Goal: Transaction & Acquisition: Purchase product/service

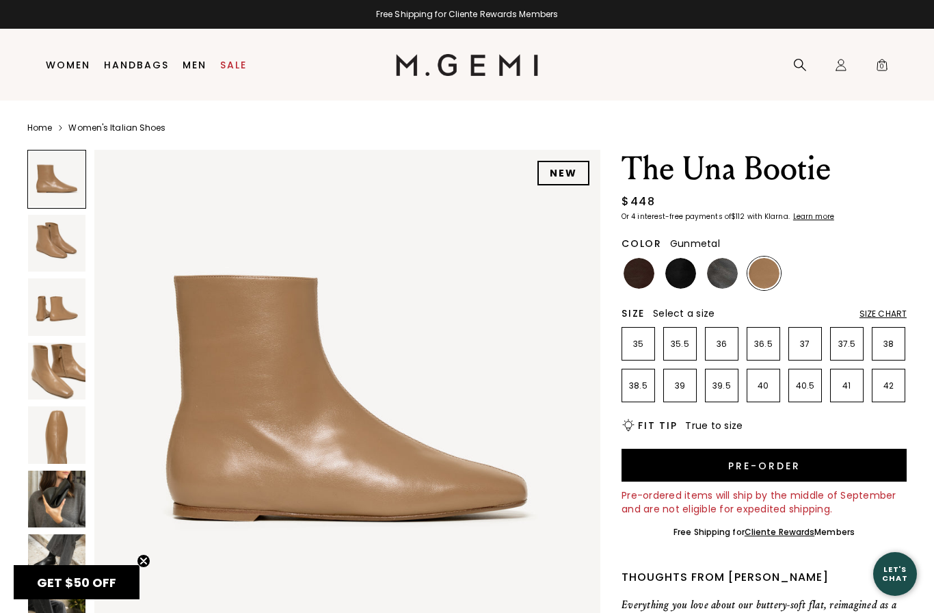
click at [724, 276] on img at bounding box center [722, 273] width 31 height 31
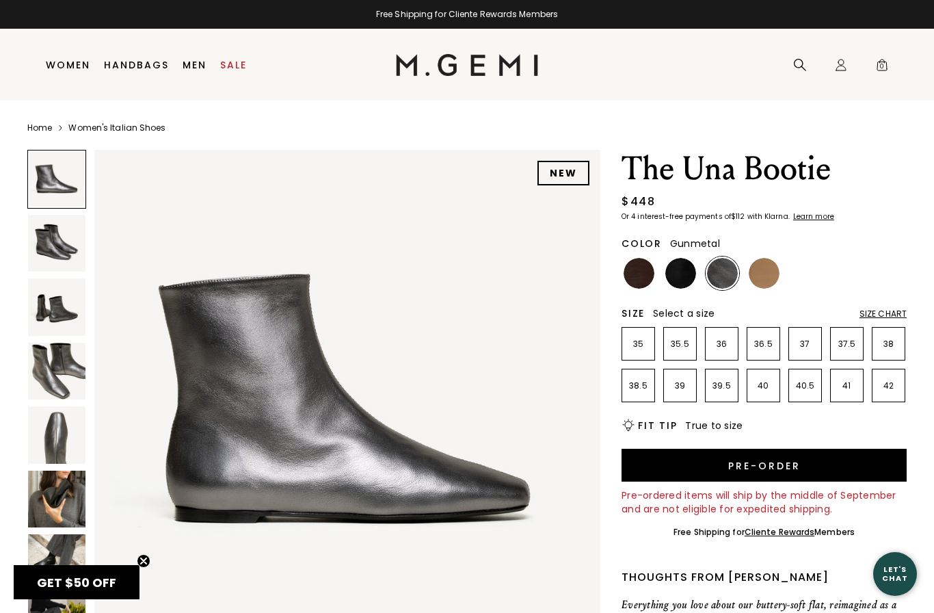
click at [685, 274] on img at bounding box center [680, 273] width 31 height 31
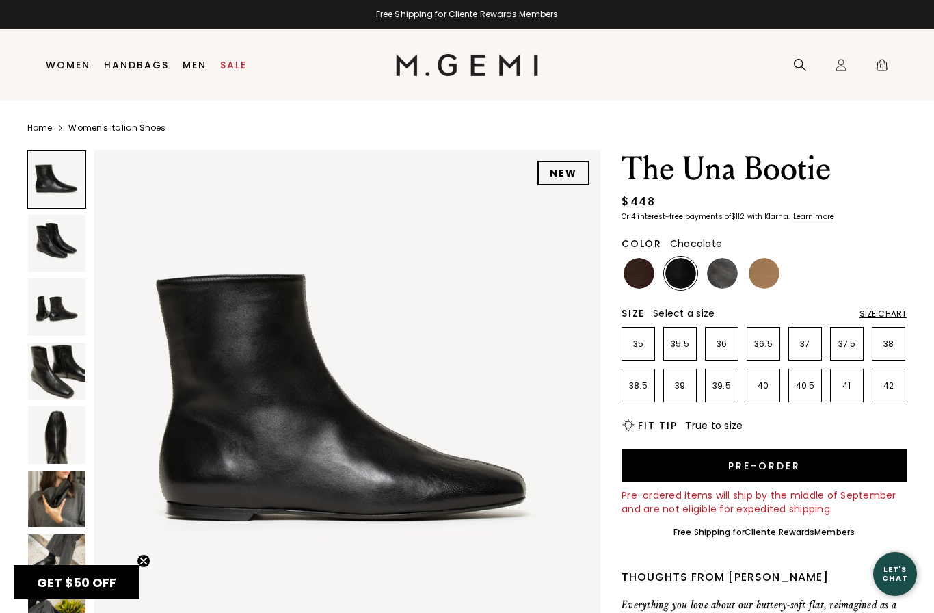
click at [644, 277] on img at bounding box center [639, 273] width 31 height 31
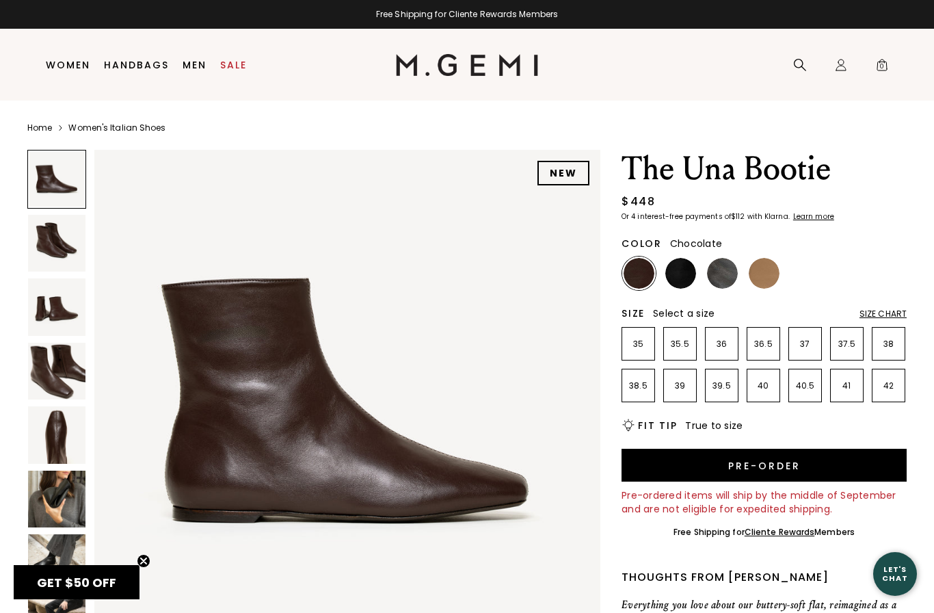
click at [684, 274] on img at bounding box center [680, 273] width 31 height 31
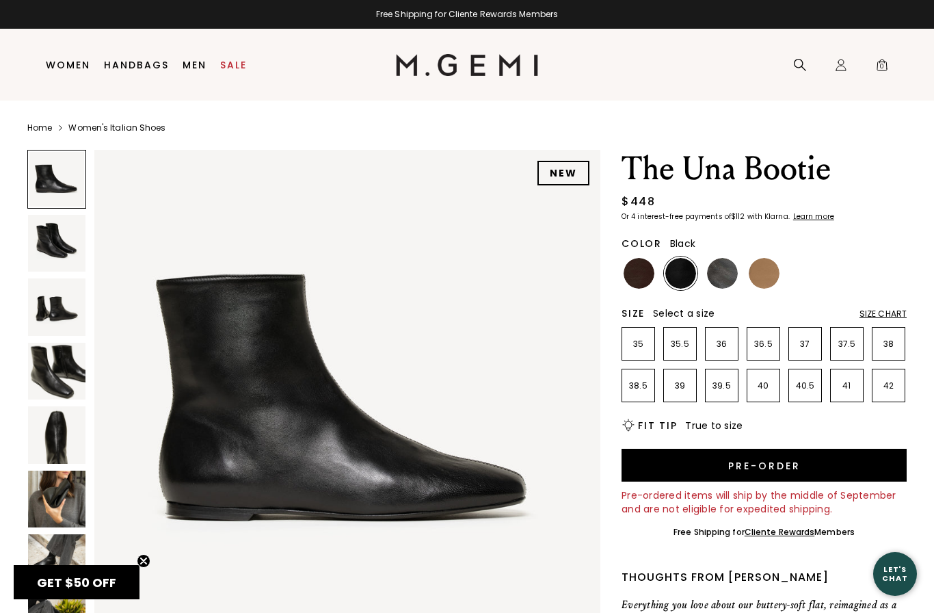
click at [723, 278] on img at bounding box center [722, 273] width 31 height 31
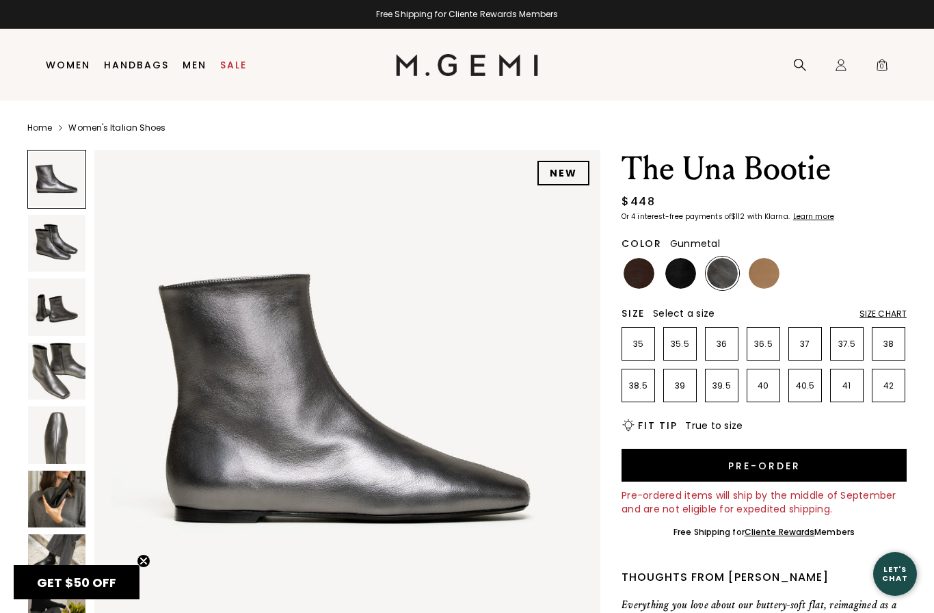
click at [682, 280] on img at bounding box center [680, 273] width 31 height 31
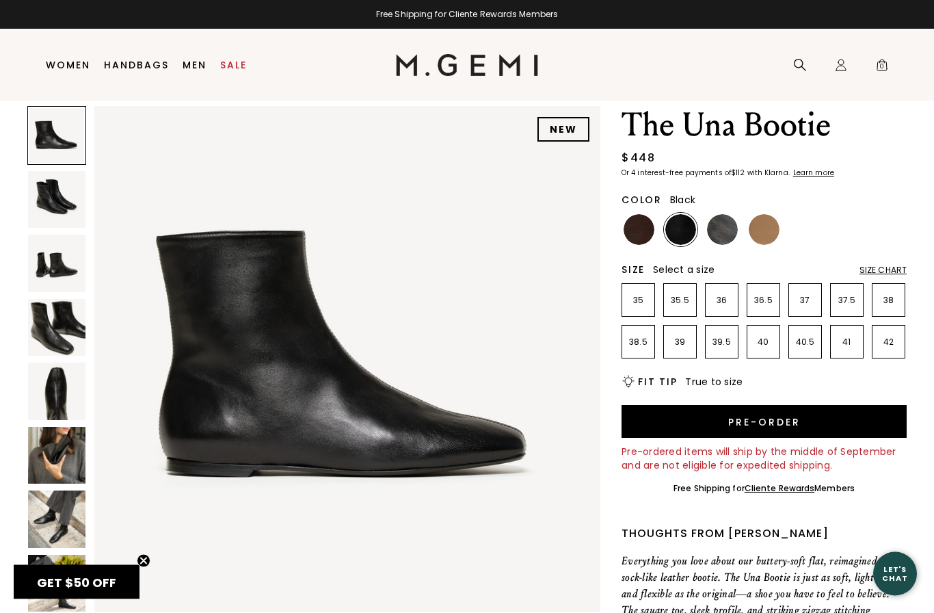
scroll to position [44, 0]
click at [894, 270] on div "Size Chart" at bounding box center [883, 270] width 47 height 11
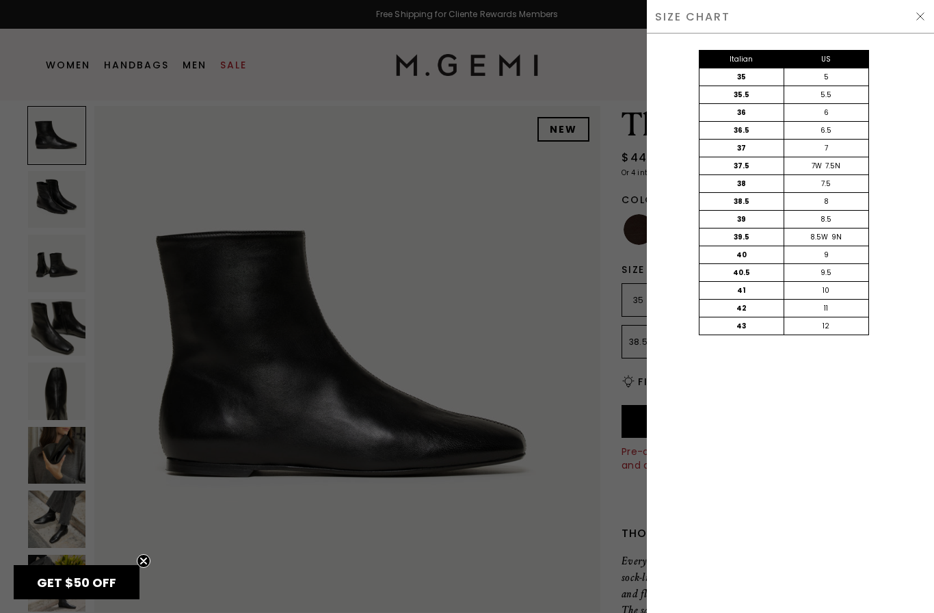
scroll to position [0, 0]
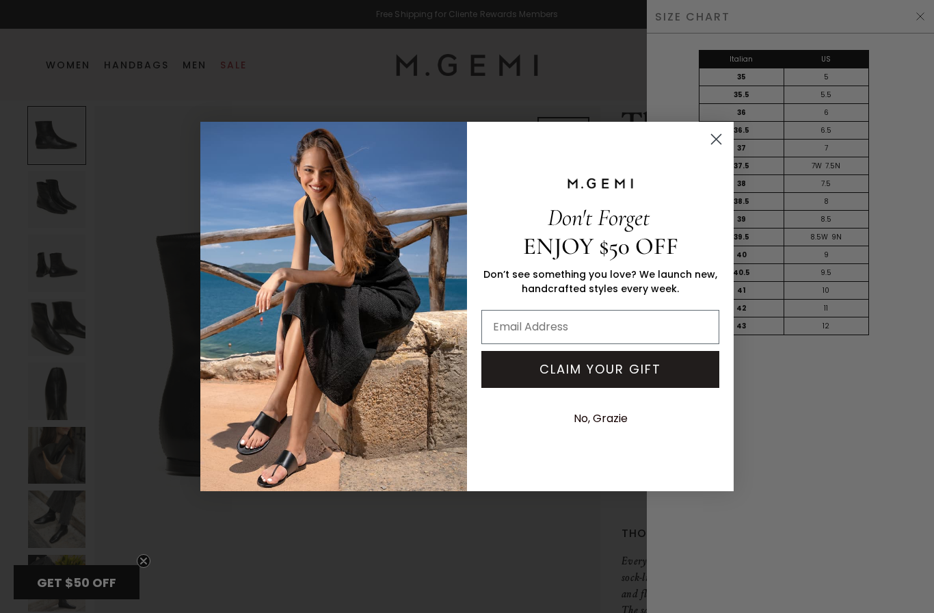
type input "[EMAIL_ADDRESS][DOMAIN_NAME]"
click at [647, 368] on button "CLAIM YOUR GIFT" at bounding box center [600, 369] width 238 height 37
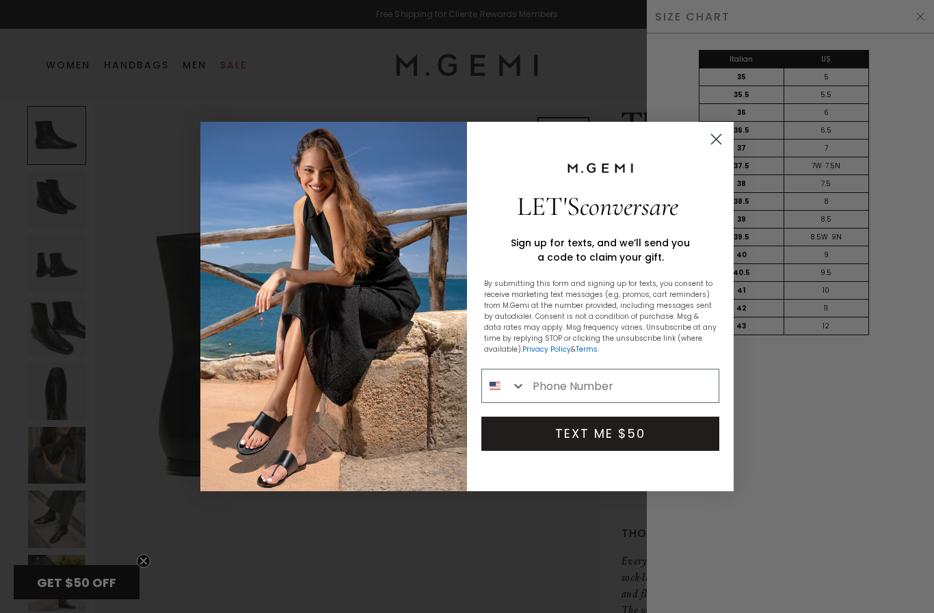
click at [570, 388] on input "Phone Number" at bounding box center [622, 385] width 193 height 33
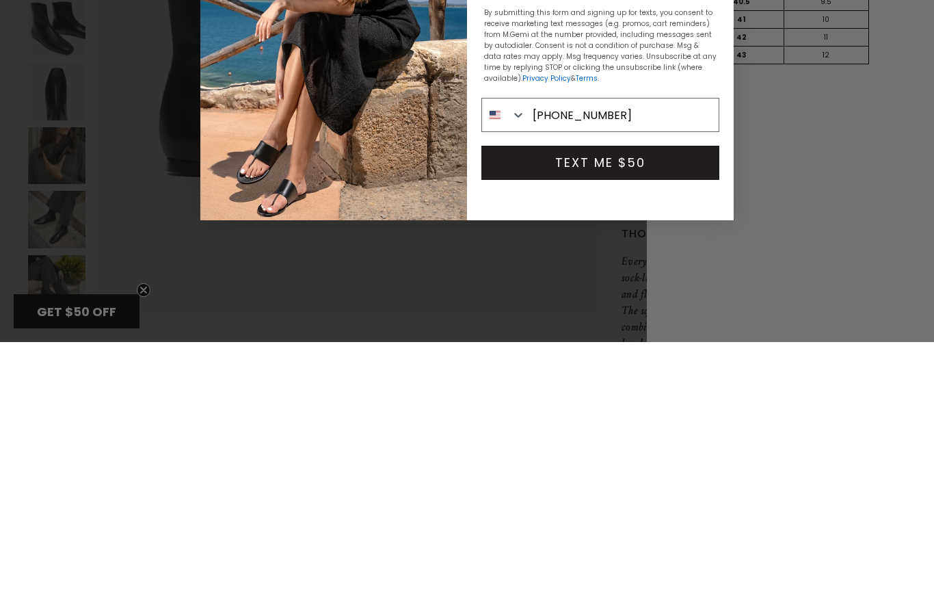
type input "[PHONE_NUMBER]"
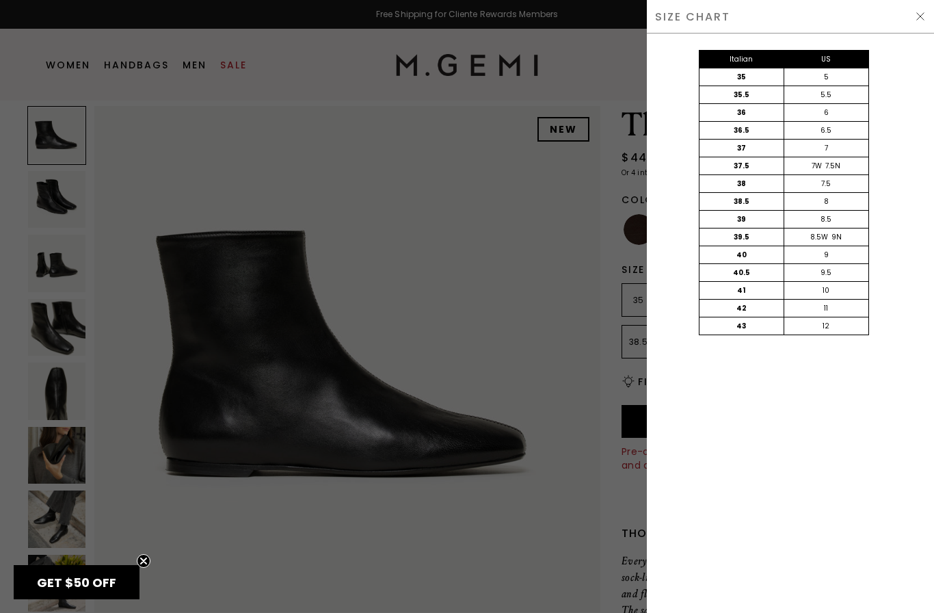
click at [924, 20] on img at bounding box center [920, 16] width 11 height 11
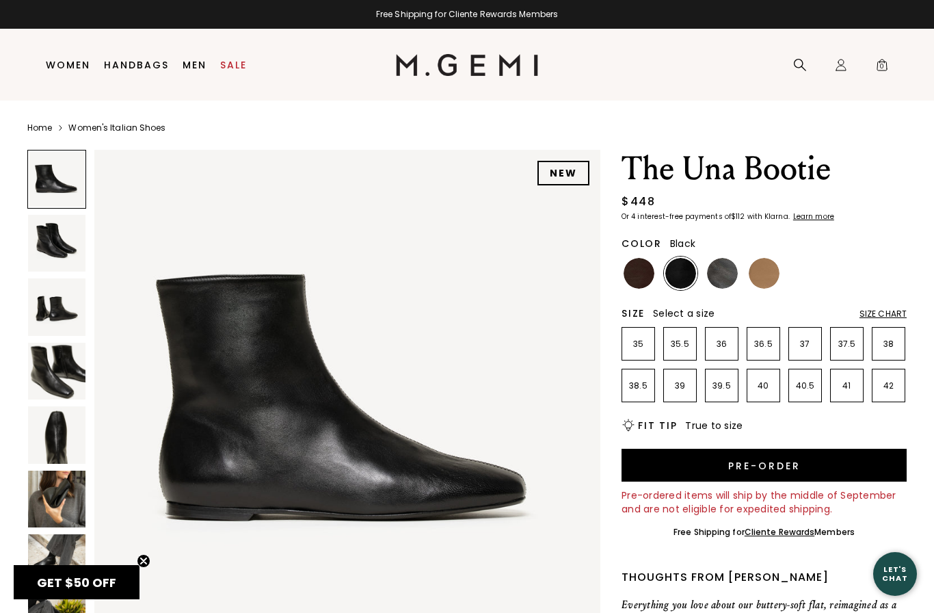
scroll to position [44, 0]
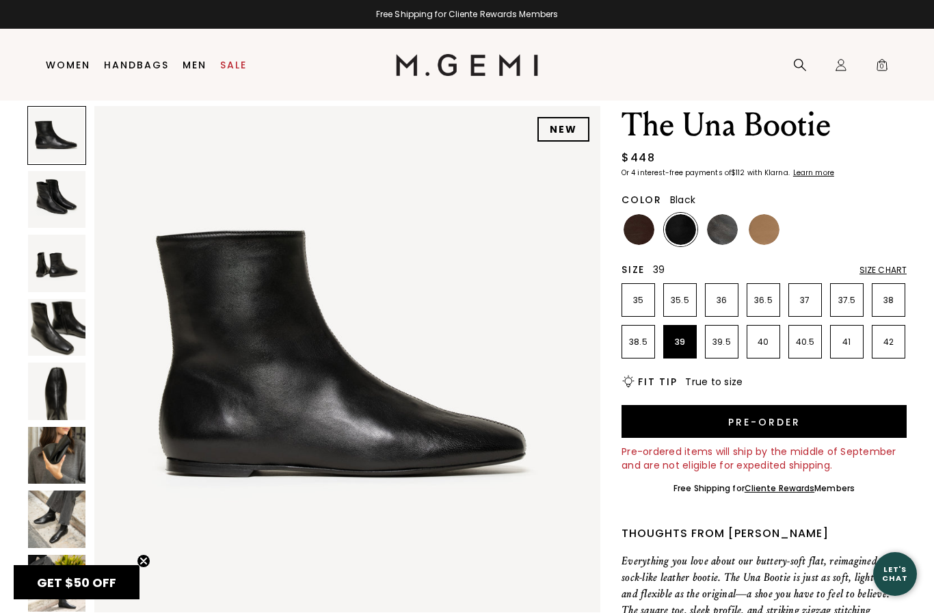
click at [682, 342] on p "39" at bounding box center [680, 341] width 32 height 11
click at [787, 418] on button "Pre-order" at bounding box center [764, 421] width 285 height 33
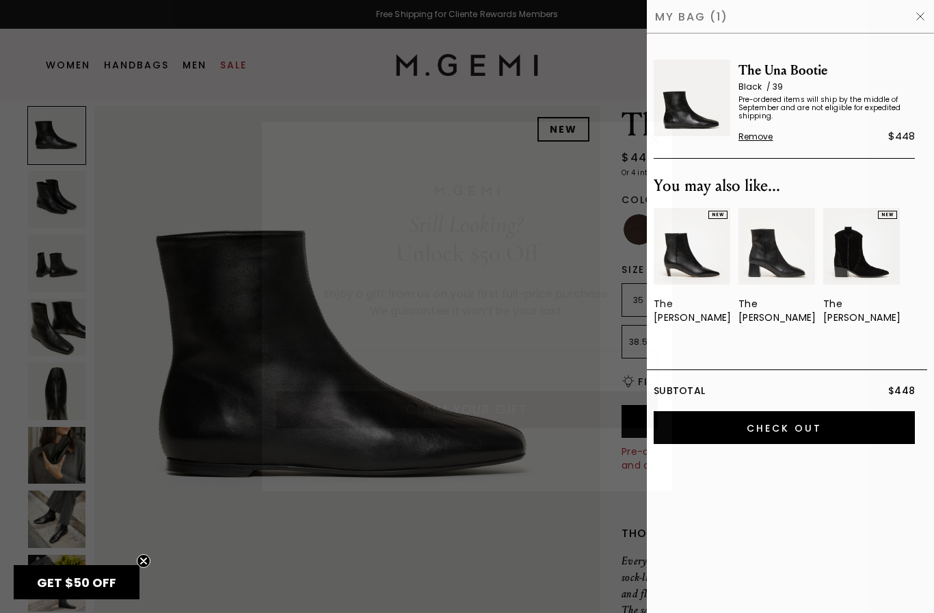
type input "[EMAIL_ADDRESS][DOMAIN_NAME]"
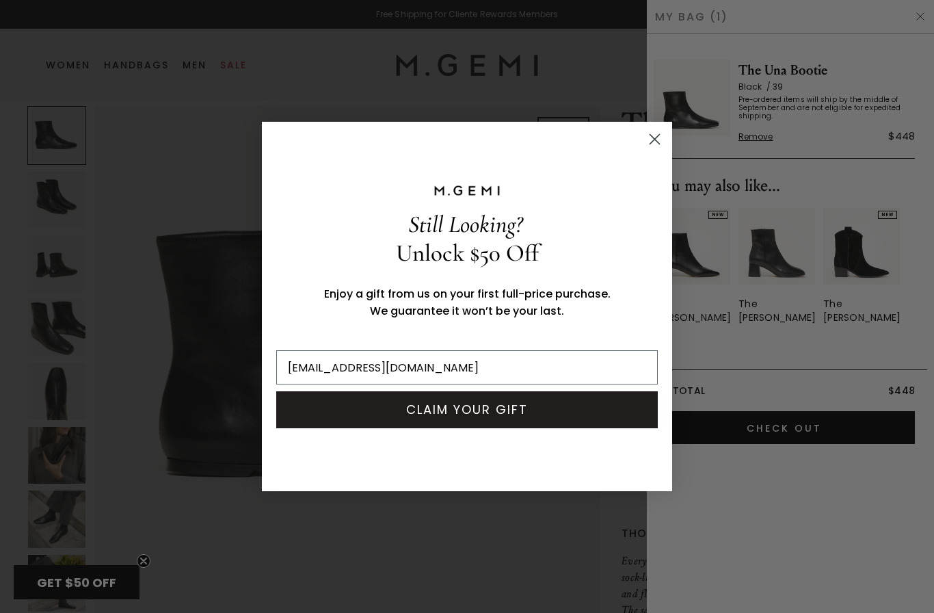
click at [542, 410] on button "CLAIM YOUR GIFT" at bounding box center [467, 409] width 382 height 37
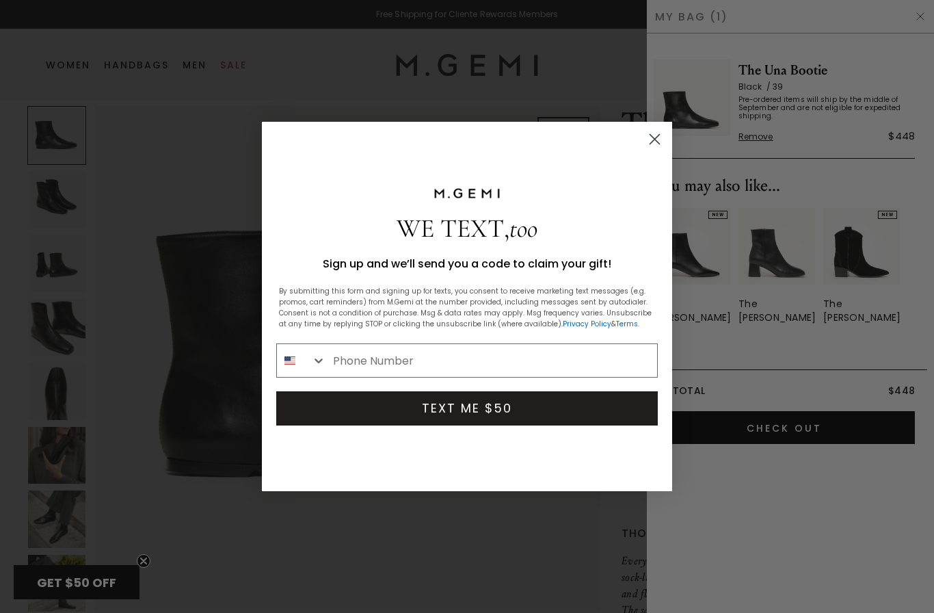
click at [393, 354] on input "Phone Number" at bounding box center [491, 360] width 331 height 33
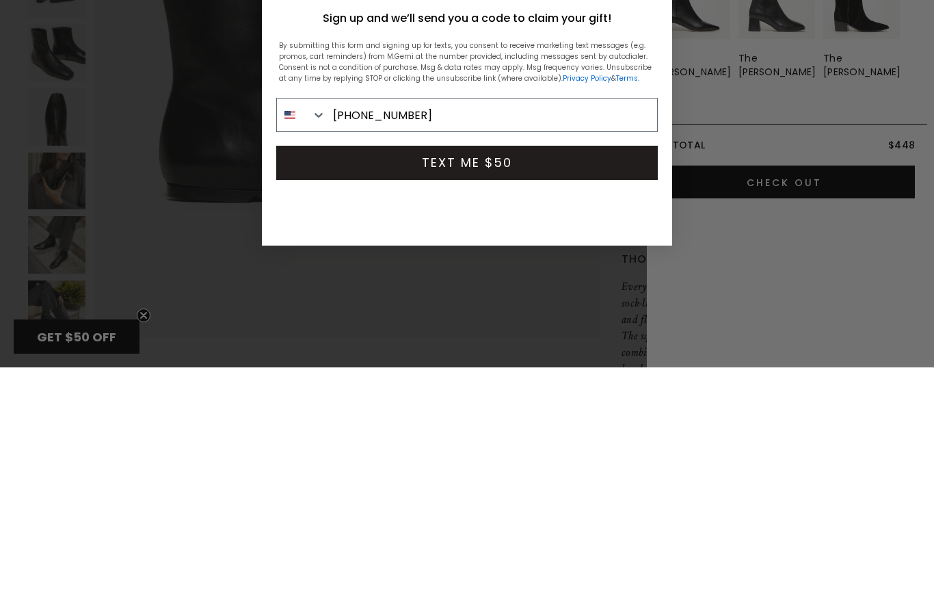
type input "[PHONE_NUMBER]"
click at [503, 391] on button "TEXT ME $50" at bounding box center [467, 408] width 382 height 34
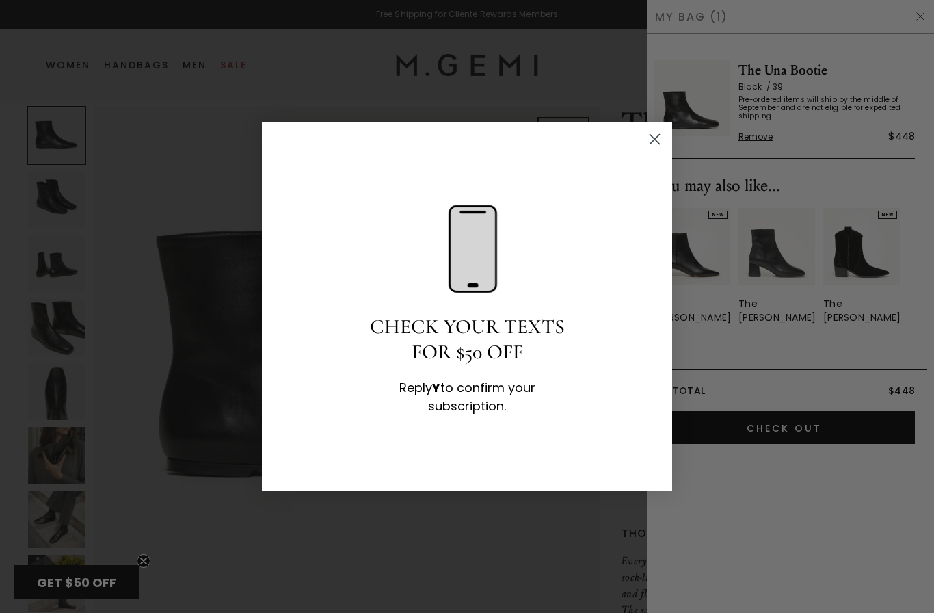
click at [466, 257] on img "POPUP Form" at bounding box center [467, 249] width 68 height 103
click at [480, 218] on img "POPUP Form" at bounding box center [467, 249] width 68 height 103
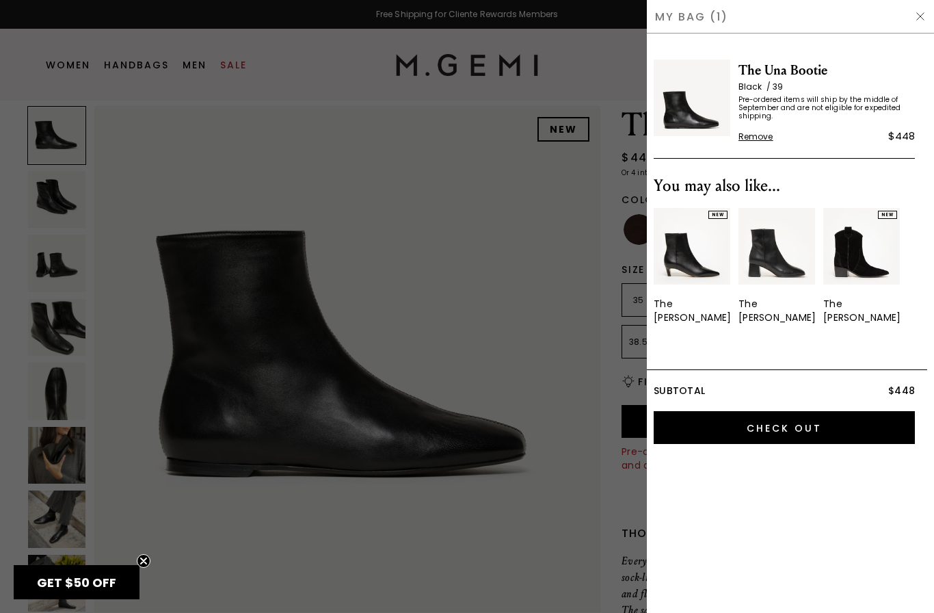
click at [109, 585] on div "Close dialog CHECK YOUR TEXTS FOR $50 OFF Reply Y to confirm your subscription.…" at bounding box center [467, 306] width 934 height 613
click at [113, 585] on span "GET $50 OFF" at bounding box center [76, 582] width 79 height 17
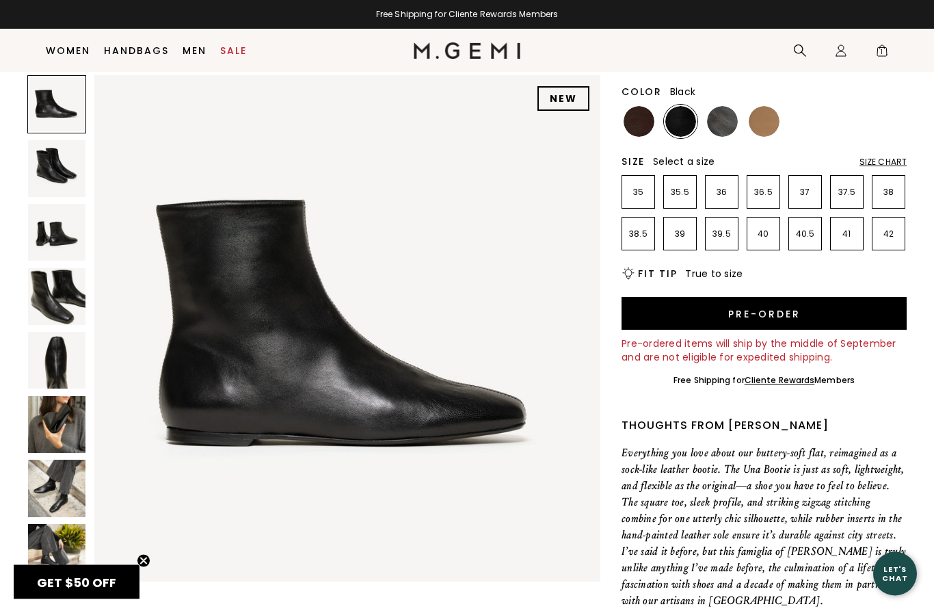
scroll to position [105, 0]
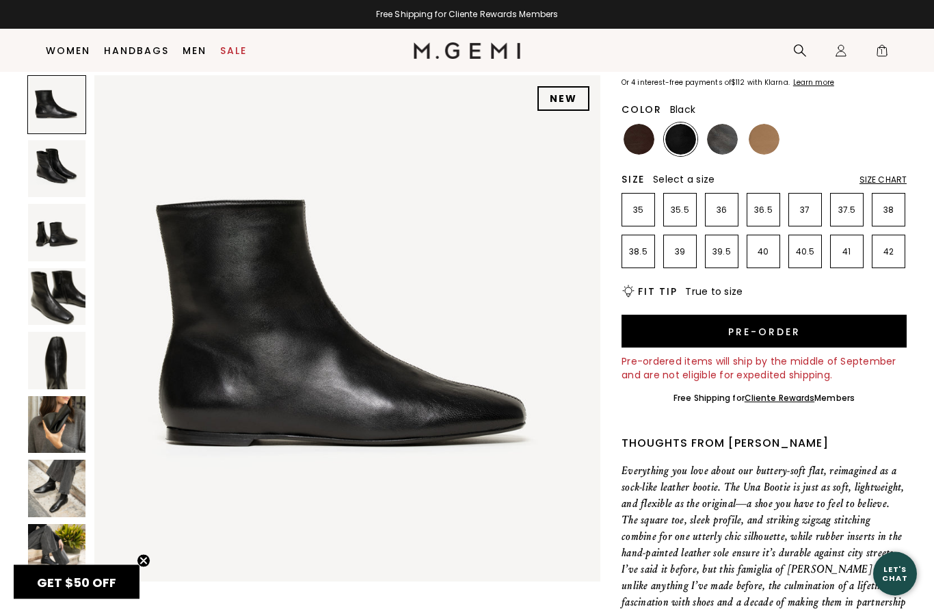
click at [879, 53] on span "1" at bounding box center [882, 53] width 14 height 14
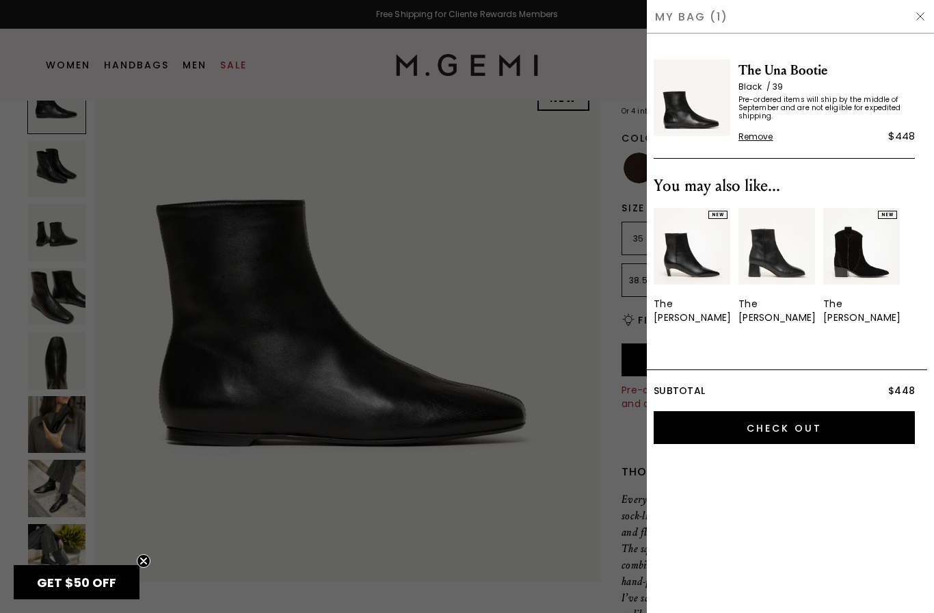
scroll to position [0, 0]
click at [803, 419] on input "Check Out" at bounding box center [784, 427] width 261 height 33
